Goal: Task Accomplishment & Management: Use online tool/utility

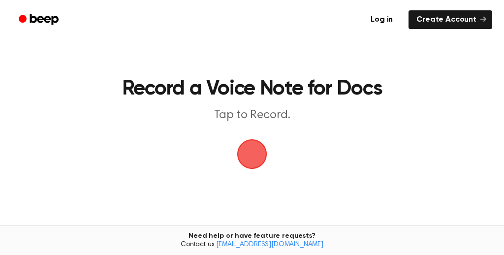
click at [254, 164] on span "button" at bounding box center [251, 153] width 39 height 39
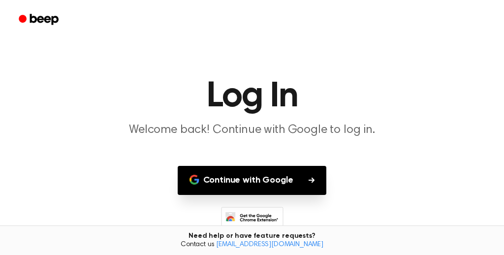
click at [252, 176] on button "Continue with Google" at bounding box center [252, 180] width 149 height 29
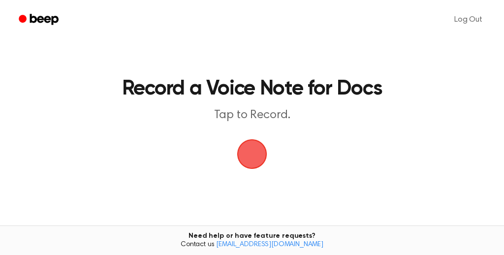
click at [256, 155] on span "button" at bounding box center [252, 154] width 28 height 28
click at [251, 156] on span "button" at bounding box center [252, 154] width 28 height 28
click at [255, 112] on p "Tap to Record." at bounding box center [251, 115] width 291 height 16
click at [252, 152] on span "button" at bounding box center [252, 154] width 28 height 28
